Goal: Find specific page/section: Find specific page/section

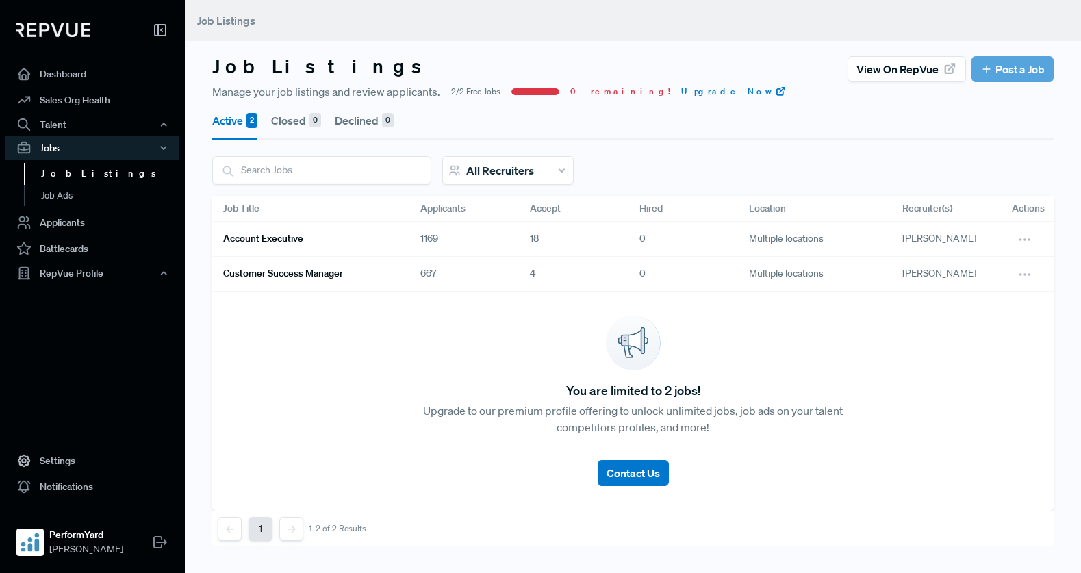
click at [355, 242] on link "Account Executive" at bounding box center [305, 238] width 164 height 23
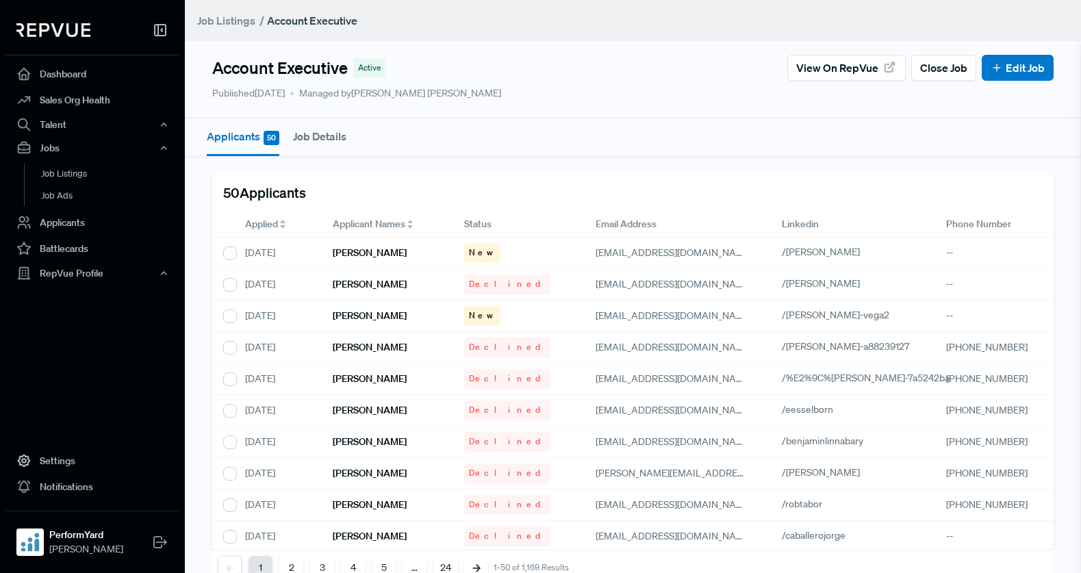
click at [273, 221] on span "Applied" at bounding box center [261, 224] width 33 height 14
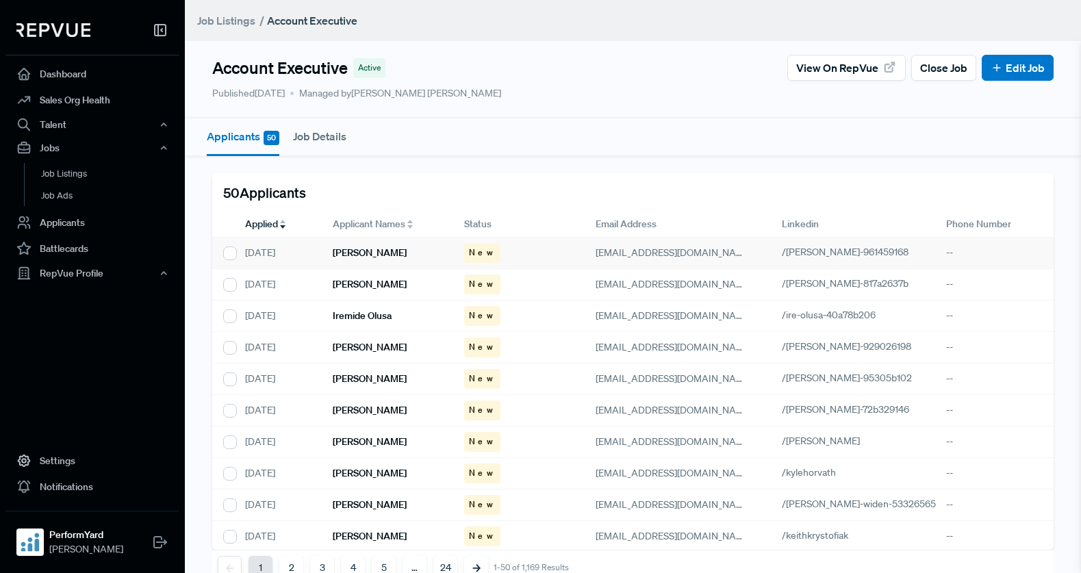
click at [375, 252] on h6 "[PERSON_NAME]" at bounding box center [370, 253] width 74 height 12
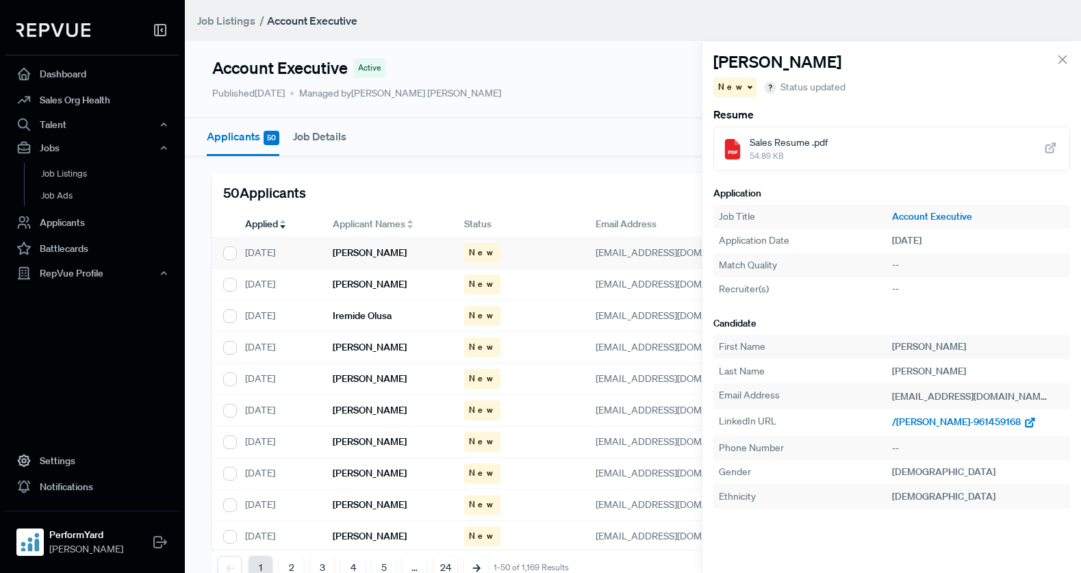
click at [944, 420] on span "/[PERSON_NAME]-961459168" at bounding box center [956, 422] width 129 height 12
click at [357, 282] on h6 "[PERSON_NAME]" at bounding box center [370, 285] width 74 height 12
click at [950, 424] on span "/[PERSON_NAME]-817a2637b" at bounding box center [956, 422] width 129 height 12
click at [358, 317] on h6 "Iremide Olusa" at bounding box center [362, 316] width 59 height 12
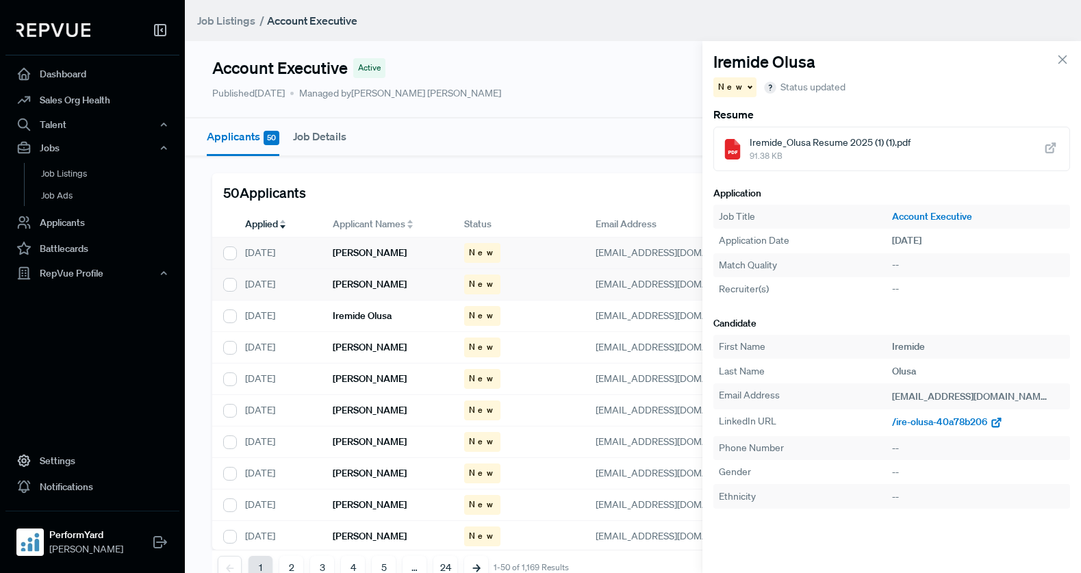
click at [957, 423] on span "/ire-olusa-40a78b206" at bounding box center [939, 422] width 95 height 12
